Goal: Find specific page/section: Find specific page/section

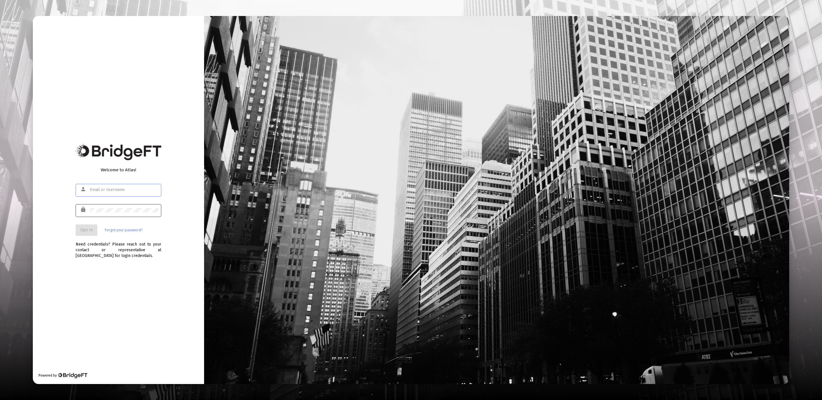
type input "[EMAIL_ADDRESS][DOMAIN_NAME]"
click at [135, 213] on div at bounding box center [124, 210] width 68 height 14
click at [91, 218] on div "lock" at bounding box center [119, 213] width 86 height 18
click at [89, 230] on span "Sign In" at bounding box center [86, 229] width 13 height 5
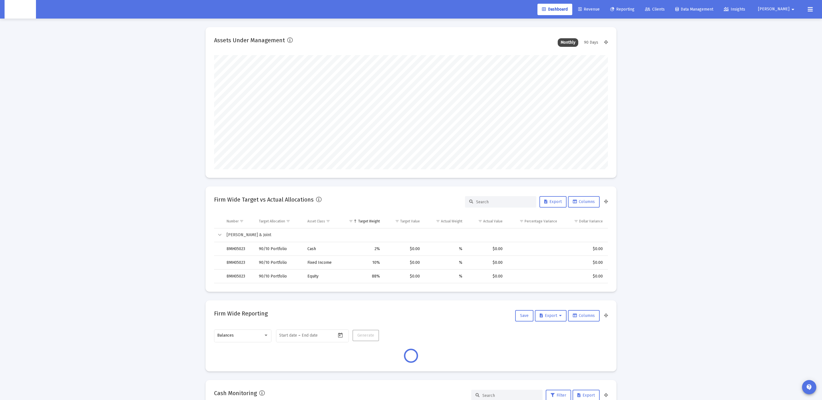
scroll to position [114, 212]
type input "[DATE]"
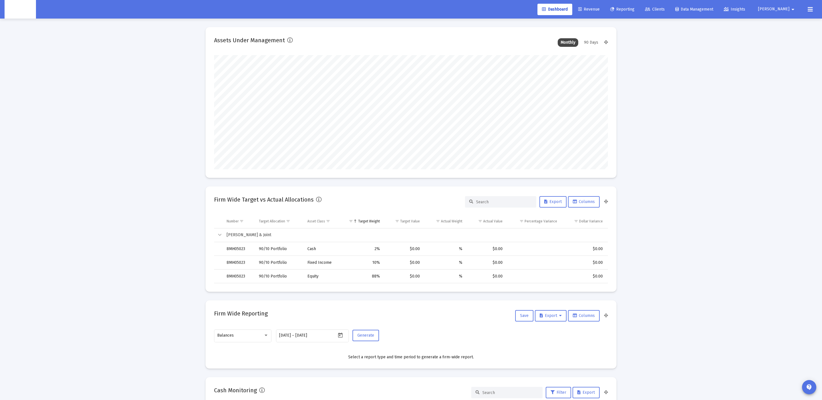
click at [665, 10] on span "Clients" at bounding box center [655, 9] width 20 height 5
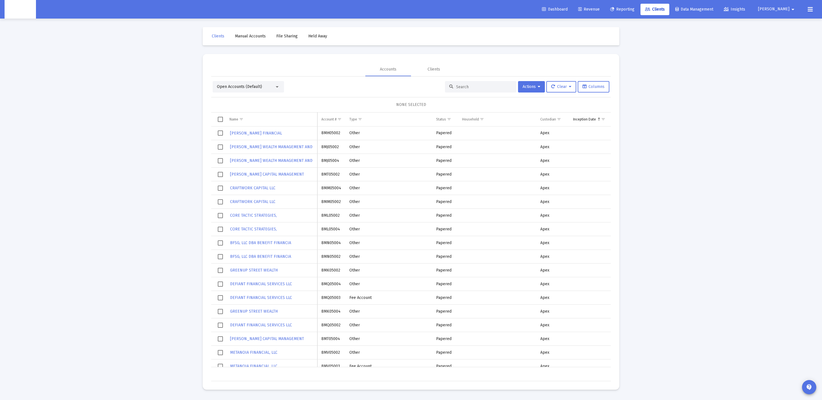
click at [244, 90] on div "Open Accounts (Default)" at bounding box center [248, 86] width 71 height 11
click at [358, 92] on div "Open Accounts (Default) Actions Clear Columns" at bounding box center [411, 86] width 397 height 11
click at [561, 118] on span "Show filter options for column 'Custodian'" at bounding box center [559, 119] width 4 height 4
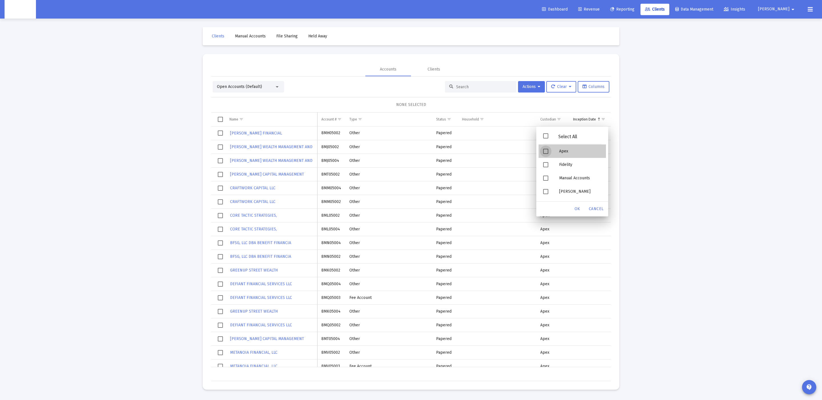
click at [556, 150] on div "Apex" at bounding box center [579, 150] width 51 height 13
click at [576, 210] on span "OK" at bounding box center [577, 208] width 6 height 5
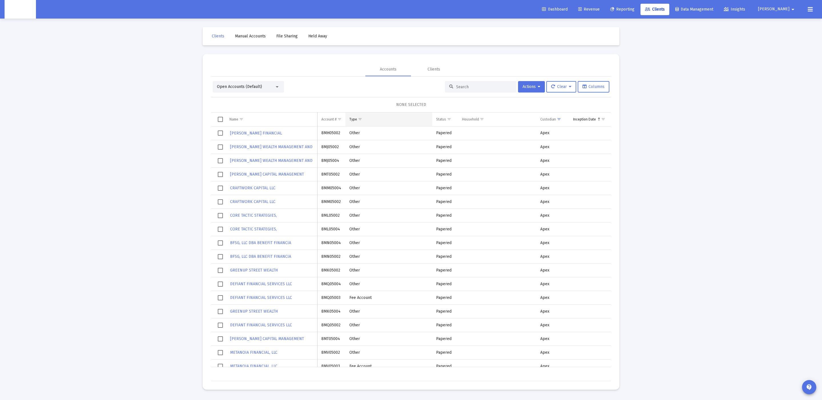
click at [358, 118] on span "Show filter options for column 'Type'" at bounding box center [360, 119] width 4 height 4
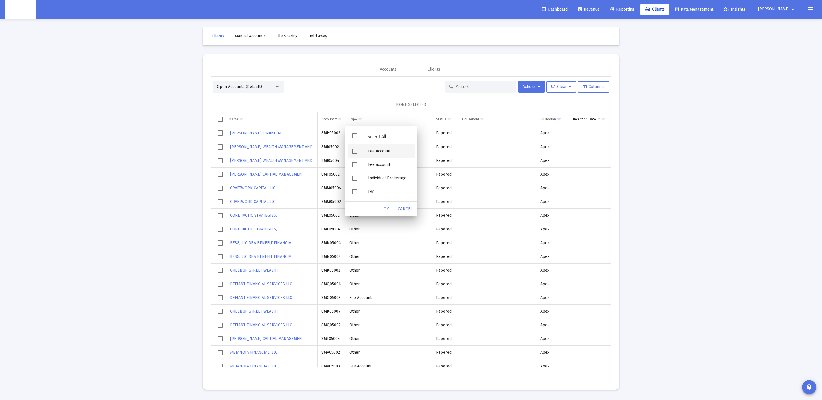
drag, startPoint x: 376, startPoint y: 153, endPoint x: 375, endPoint y: 160, distance: 7.2
click at [376, 153] on div "Fee Account" at bounding box center [389, 150] width 51 height 13
click at [366, 136] on div "Select All" at bounding box center [376, 136] width 39 height 5
click at [368, 156] on div "Fee Account" at bounding box center [389, 150] width 51 height 13
click at [374, 163] on div "Fee account" at bounding box center [389, 164] width 51 height 13
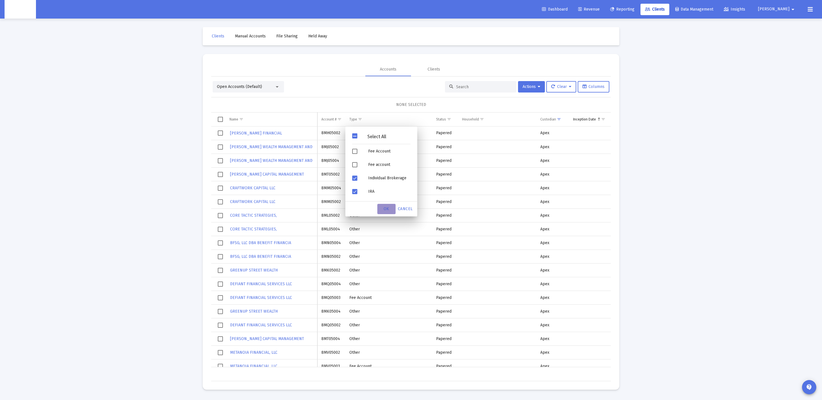
click at [386, 209] on span "OK" at bounding box center [387, 208] width 6 height 5
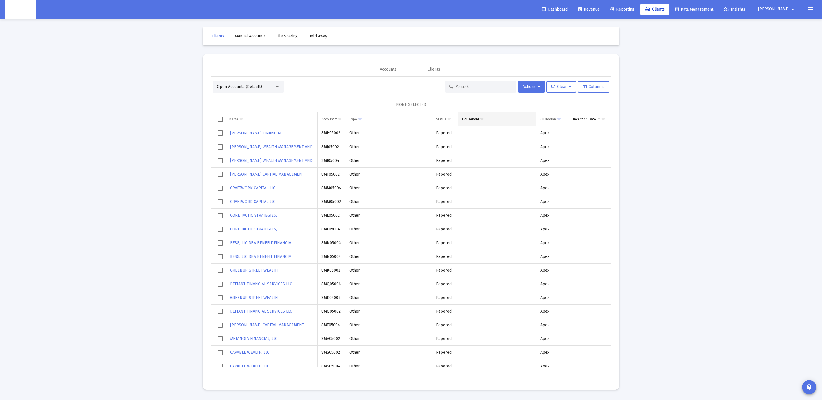
click at [484, 118] on span "Show filter options for column 'Household'" at bounding box center [482, 119] width 4 height 4
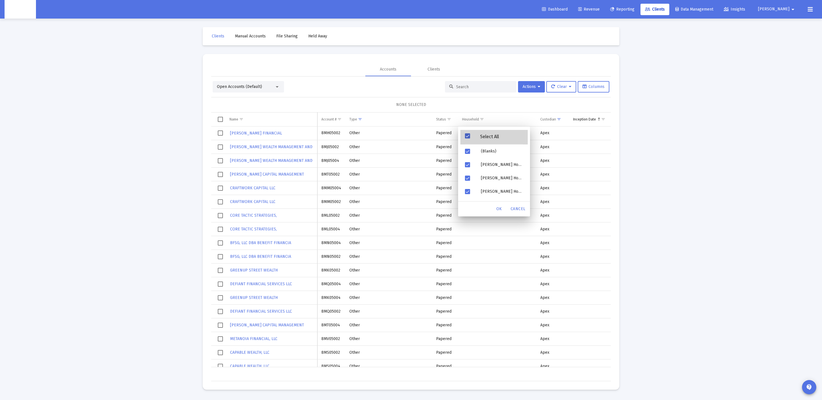
click at [484, 130] on div "Select All" at bounding box center [493, 137] width 67 height 15
click at [480, 152] on div "(Blanks)" at bounding box center [501, 150] width 51 height 13
click at [497, 211] on div "OK" at bounding box center [499, 209] width 18 height 10
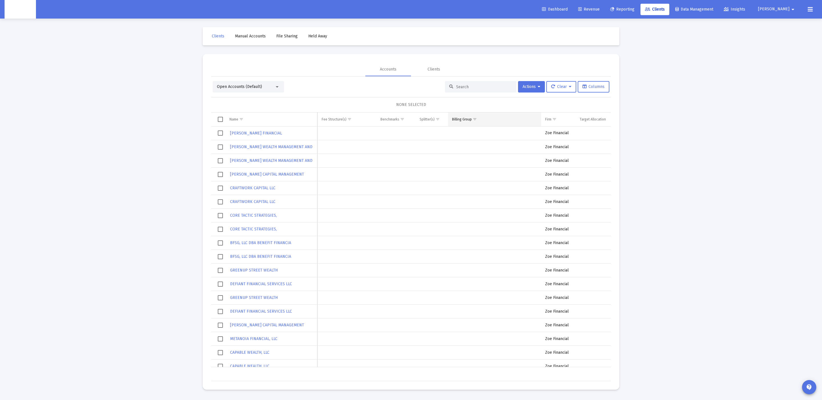
click at [476, 118] on span "Show filter options for column 'Billing Group'" at bounding box center [475, 119] width 4 height 4
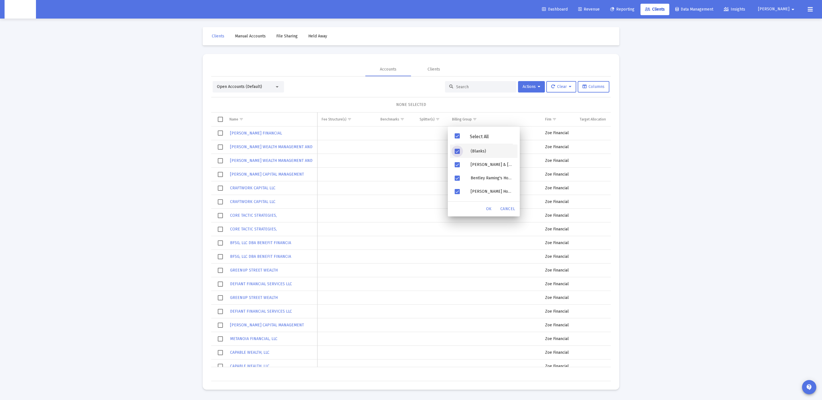
click at [481, 148] on div "(Blanks)" at bounding box center [491, 150] width 51 height 13
click at [485, 214] on div "OK" at bounding box center [489, 208] width 18 height 15
click at [487, 209] on span "OK" at bounding box center [489, 208] width 6 height 5
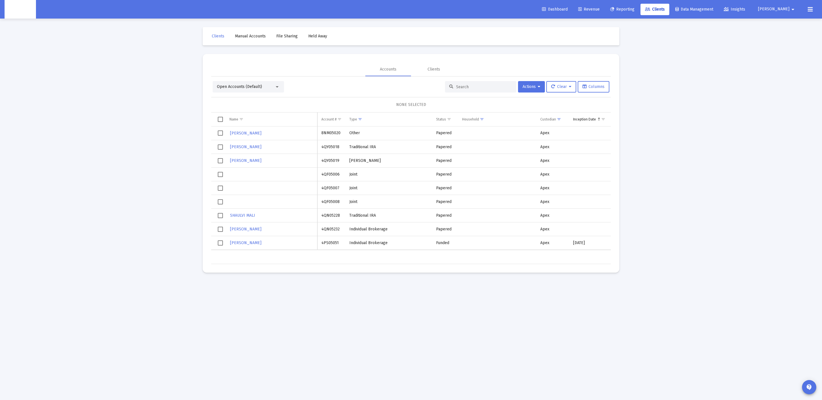
click at [340, 244] on td "4PS05051" at bounding box center [331, 243] width 28 height 14
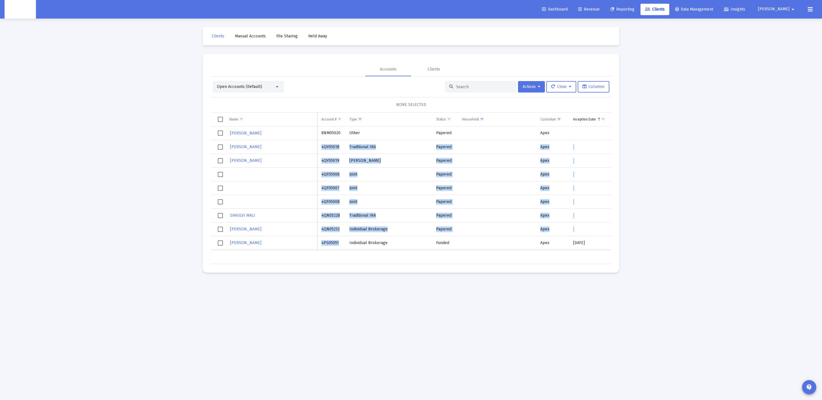
drag, startPoint x: 340, startPoint y: 244, endPoint x: 320, endPoint y: 147, distance: 98.8
click at [320, 147] on tbody "[PERSON_NAME] 8NM05020 Other Papered Apex $0.00 8NM Zoe Platform [PERSON_NAME] …" at bounding box center [663, 187] width 904 height 123
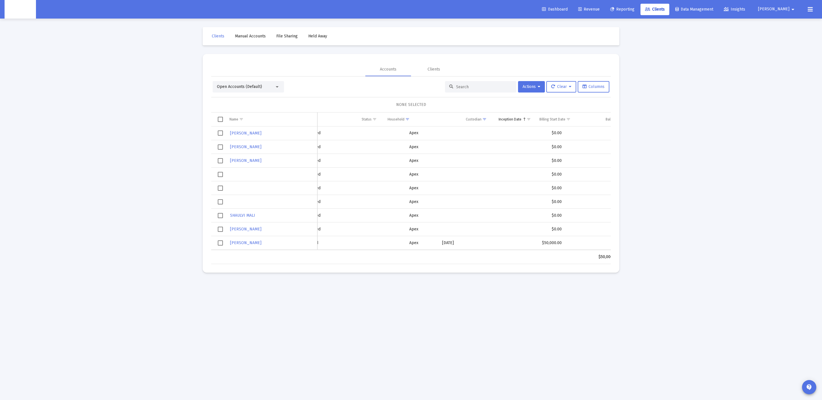
scroll to position [0, 131]
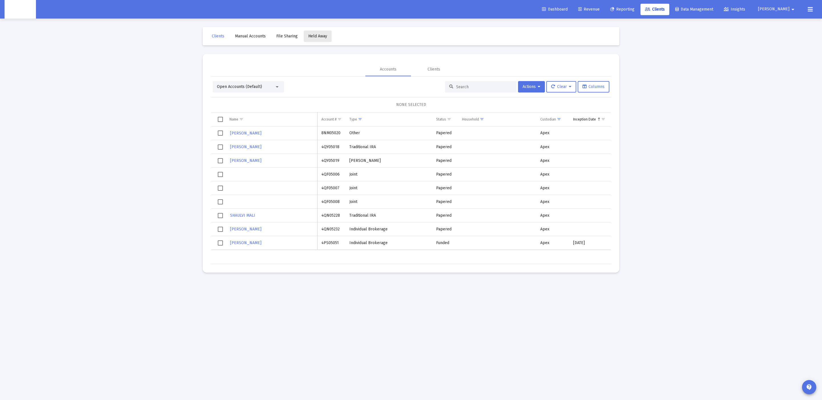
click at [313, 38] on span "Held Away" at bounding box center [317, 36] width 19 height 5
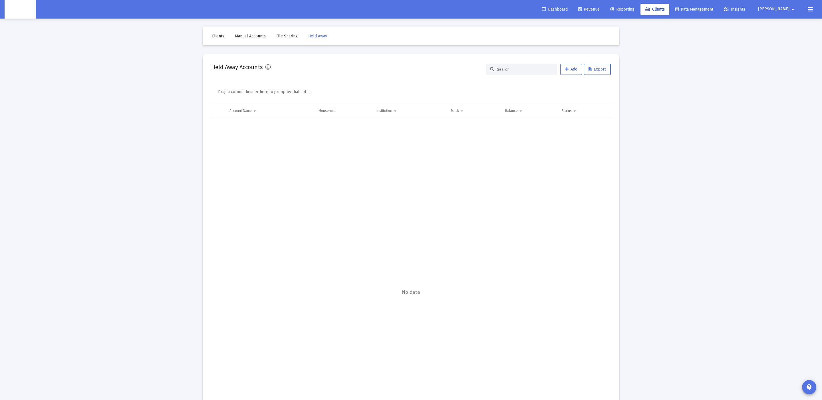
click at [565, 67] on icon at bounding box center [566, 69] width 3 height 4
click at [776, 10] on button "[PERSON_NAME]" at bounding box center [777, 8] width 52 height 11
click at [782, 10] on div at bounding box center [411, 200] width 822 height 400
click at [218, 34] on span "Clients" at bounding box center [218, 36] width 13 height 5
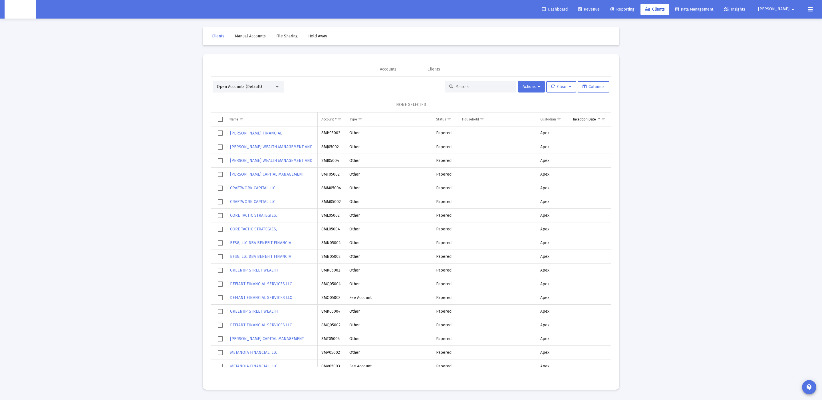
click at [462, 89] on input at bounding box center [484, 86] width 56 height 5
paste input "0008144707"
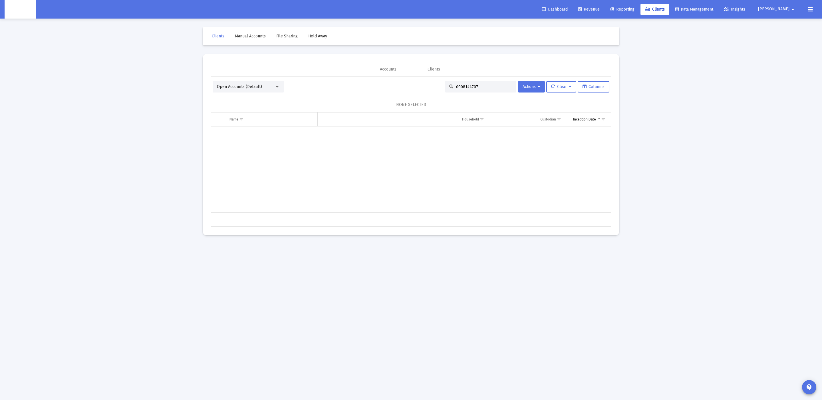
scroll to position [0, 505]
type input "0008144707"
